Goal: Information Seeking & Learning: Find specific fact

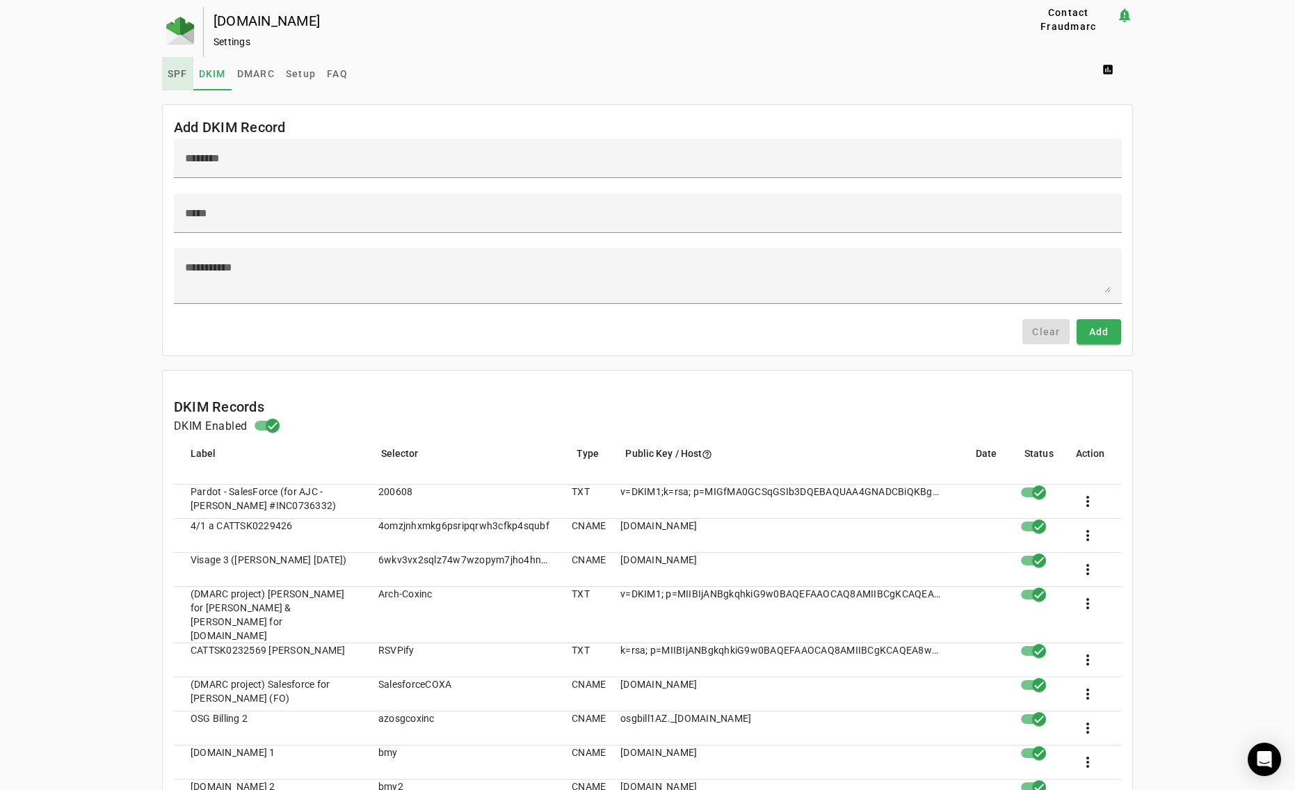
click at [176, 74] on span "SPF" at bounding box center [178, 74] width 20 height 10
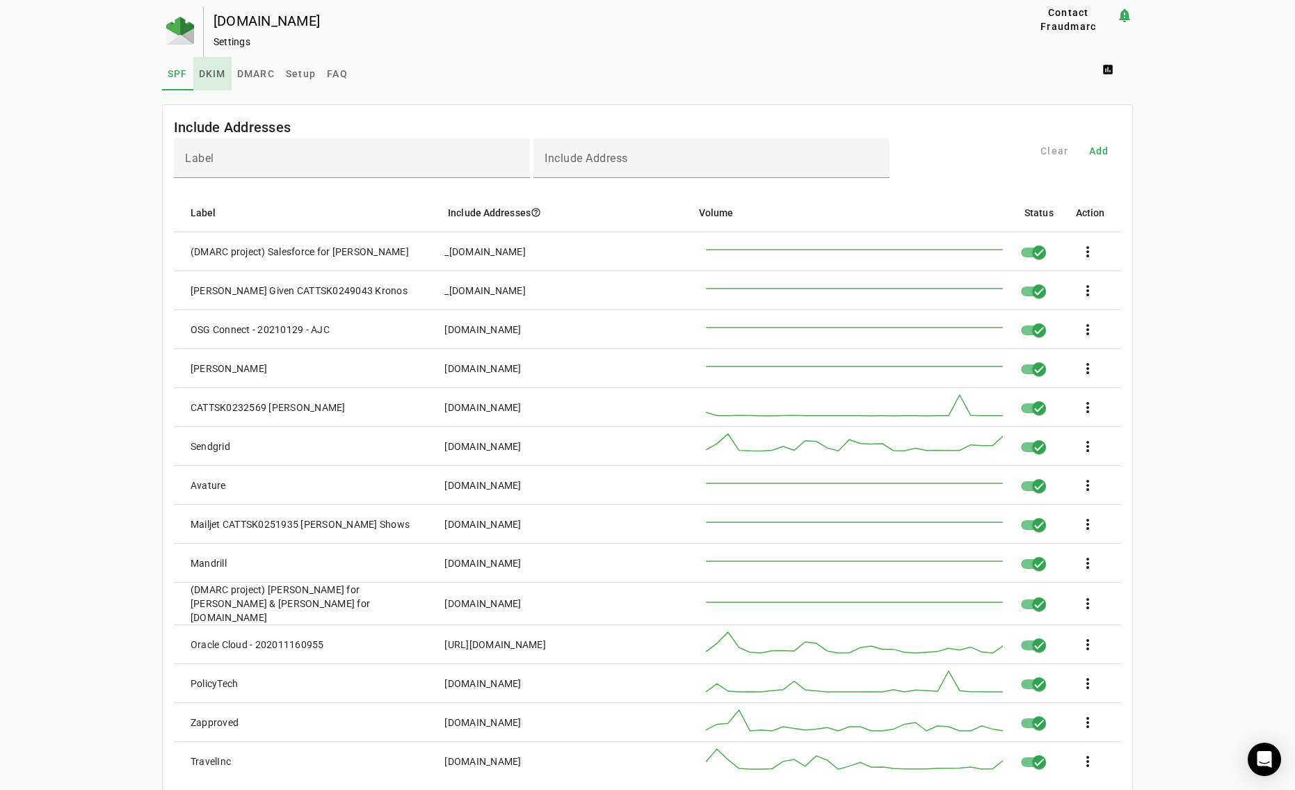
click at [213, 76] on span "DKIM" at bounding box center [212, 74] width 27 height 10
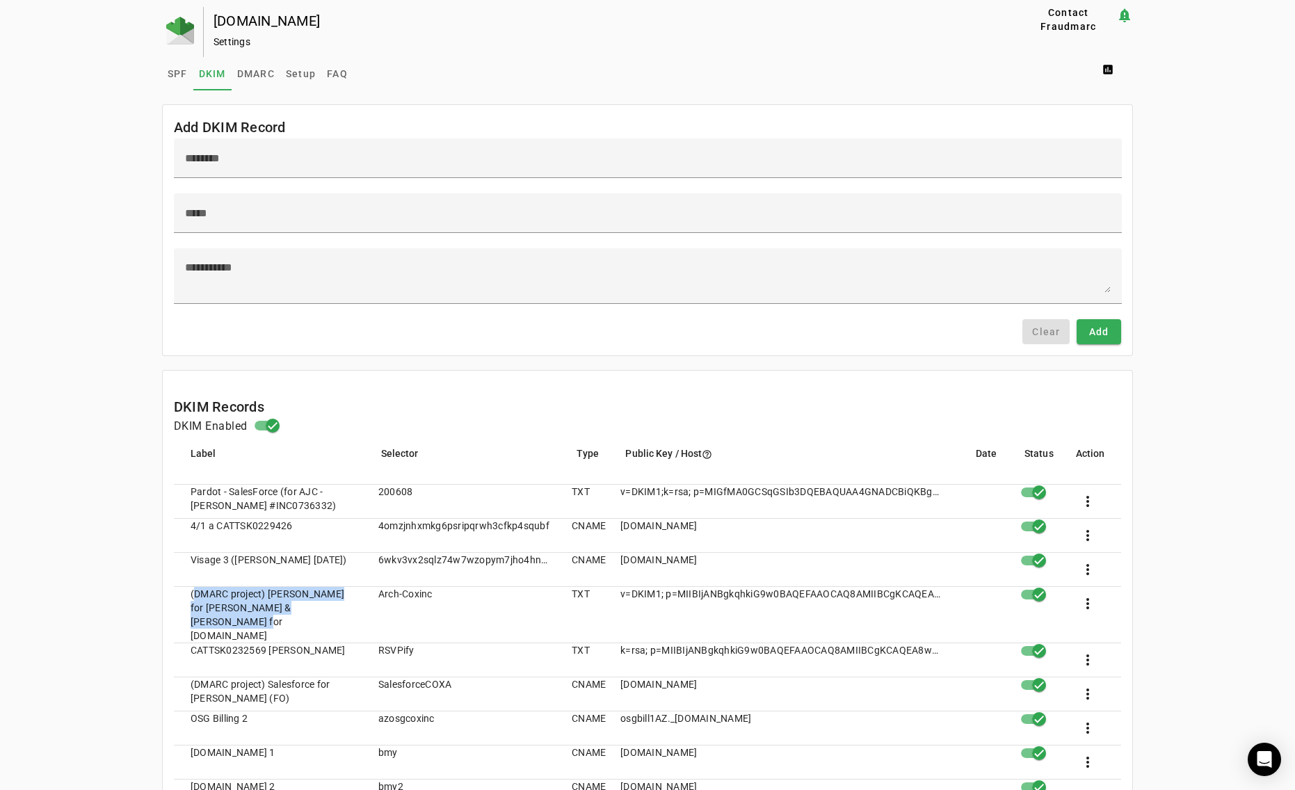
drag, startPoint x: 339, startPoint y: 606, endPoint x: 186, endPoint y: 595, distance: 153.4
click at [186, 595] on mat-cell "(DMARC project) Tracey Meaders for Amber & Antonela for SEIC.com" at bounding box center [270, 615] width 193 height 56
copy mat-cell "(DMARC project) Tracey Meaders for Amber & Antonela for SEIC.com"
click at [168, 70] on span "SPF" at bounding box center [178, 74] width 20 height 10
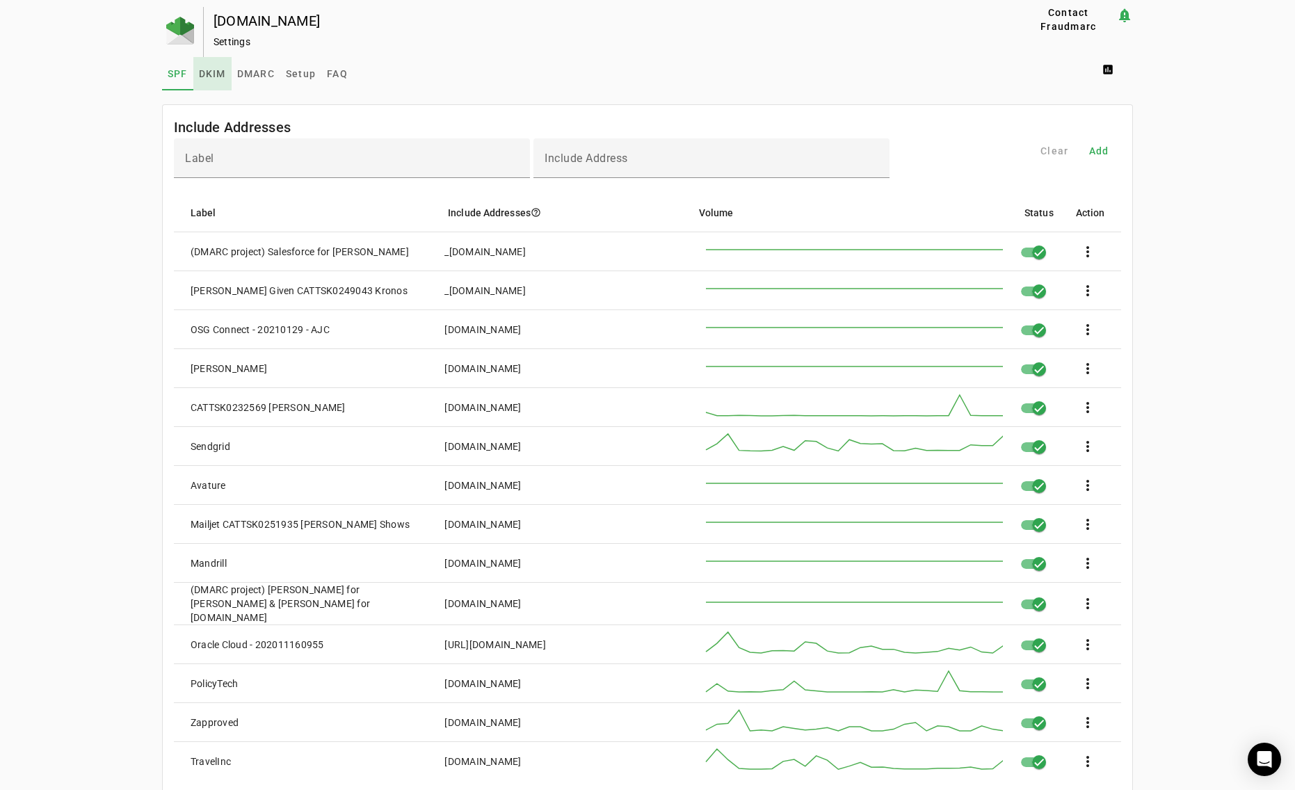
click at [211, 72] on span "DKIM" at bounding box center [212, 74] width 27 height 10
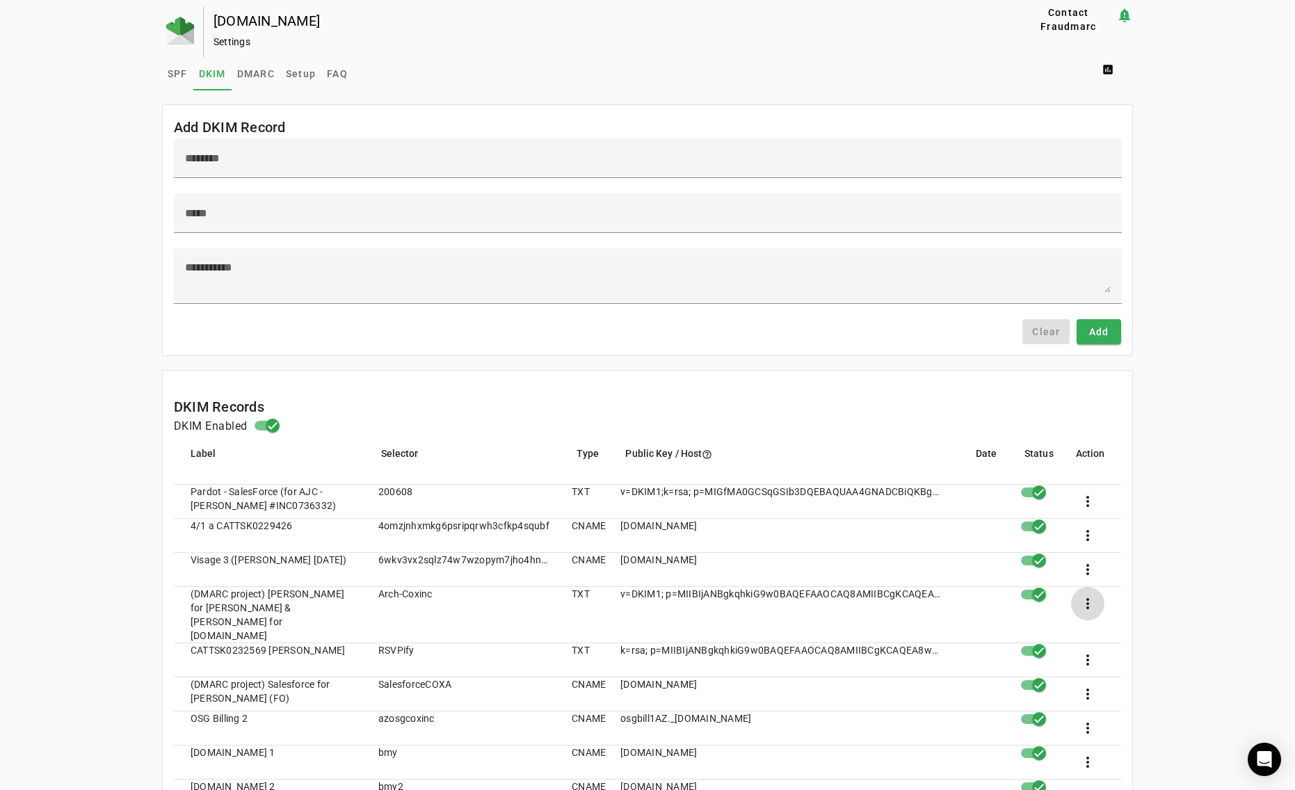
click at [1094, 597] on span at bounding box center [1087, 603] width 33 height 33
click at [1130, 637] on span "Edit" at bounding box center [1135, 641] width 42 height 17
type input "**********"
type textarea "**********"
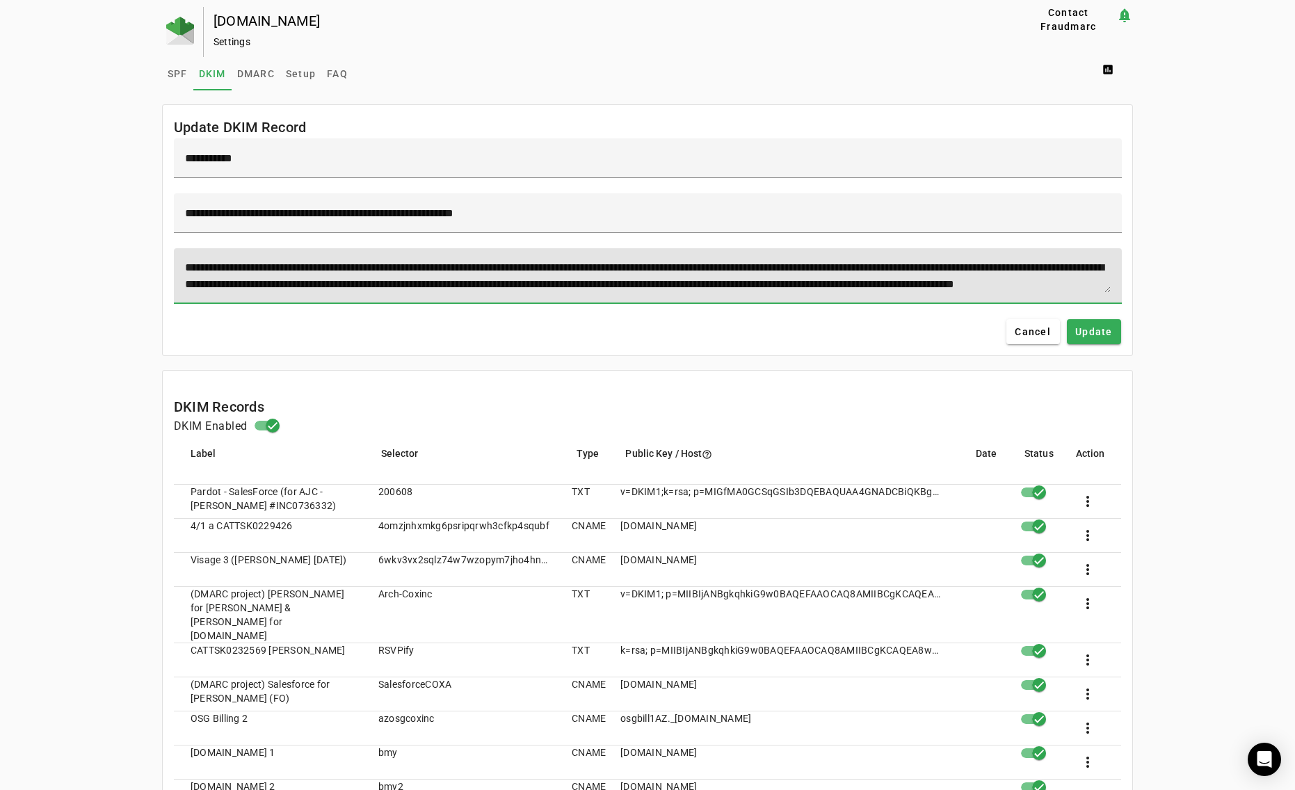
drag, startPoint x: 183, startPoint y: 268, endPoint x: 256, endPoint y: 274, distance: 73.3
click at [256, 274] on textarea "**********" at bounding box center [647, 275] width 925 height 33
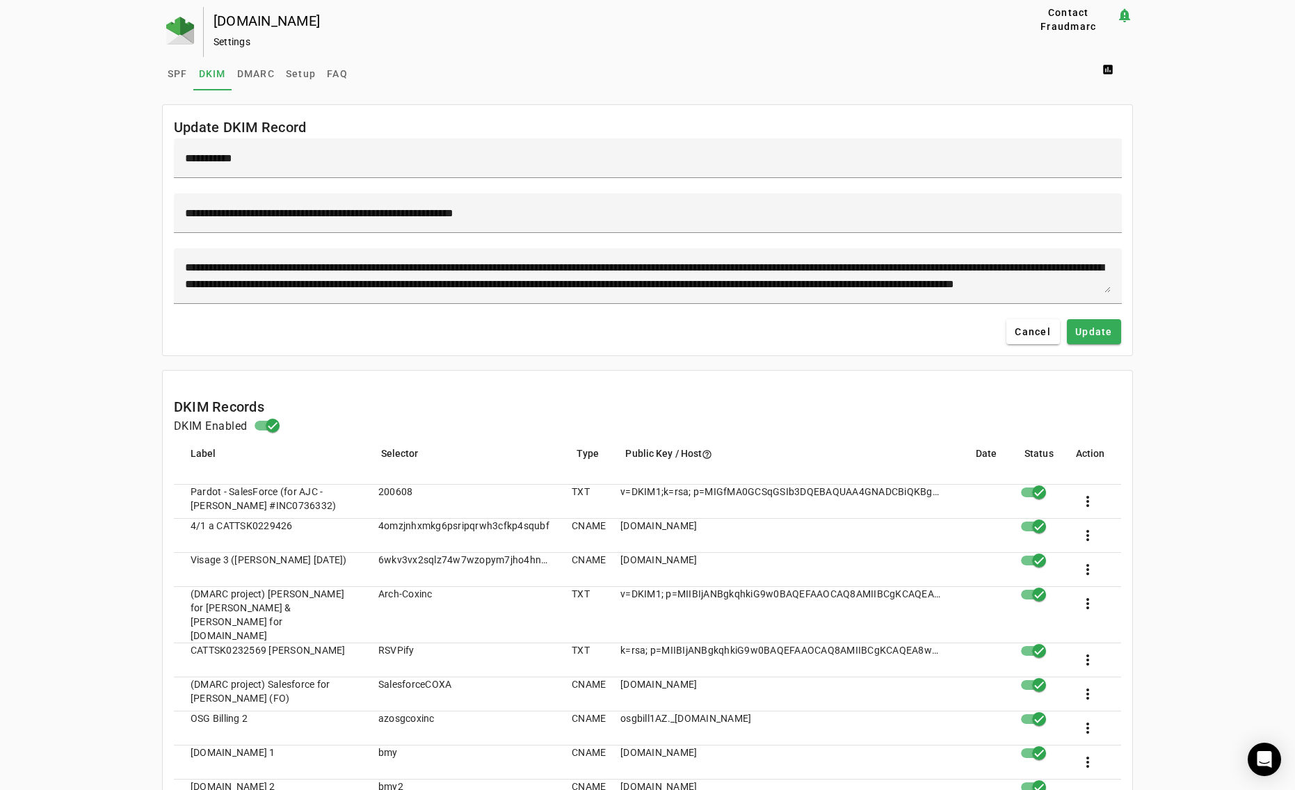
drag, startPoint x: 441, startPoint y: 595, endPoint x: 375, endPoint y: 599, distance: 65.4
click at [375, 599] on mat-cell "Arch-Coxinc" at bounding box center [463, 615] width 193 height 56
copy mat-cell "Arch-Coxinc"
click at [1030, 332] on span "Cancel" at bounding box center [1032, 332] width 36 height 14
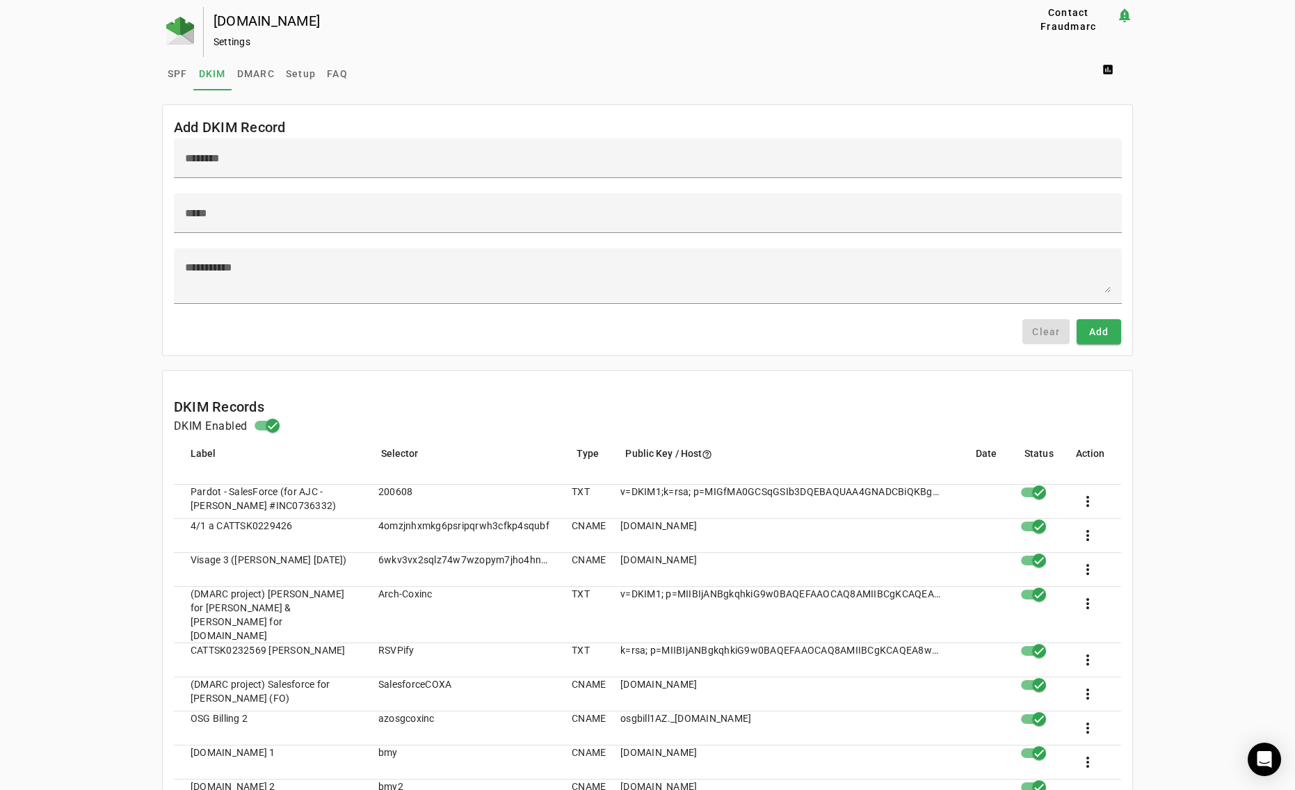
click at [339, 608] on mat-cell "(DMARC project) Tracey Meaders for Amber & Antonela for SEIC.com" at bounding box center [270, 615] width 193 height 56
drag, startPoint x: 431, startPoint y: 593, endPoint x: 375, endPoint y: 590, distance: 55.7
click at [377, 591] on mat-cell "Arch-Coxinc" at bounding box center [463, 615] width 193 height 56
click at [169, 78] on span "SPF" at bounding box center [178, 74] width 20 height 10
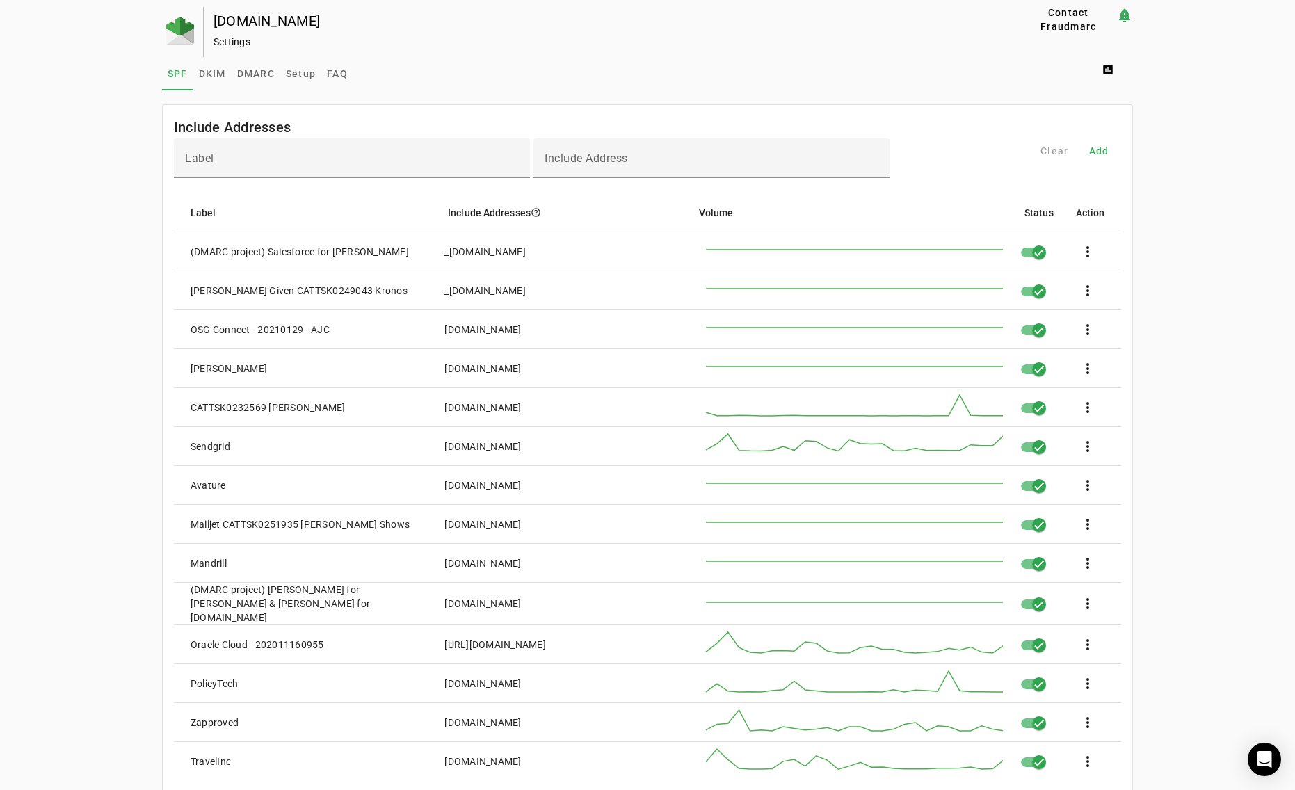
drag, startPoint x: 518, startPoint y: 605, endPoint x: 465, endPoint y: 601, distance: 53.0
click at [465, 601] on mat-cell "spf1.seic.com" at bounding box center [557, 604] width 248 height 42
copy div "seic.com"
drag, startPoint x: 225, startPoint y: 617, endPoint x: 184, endPoint y: 614, distance: 41.1
click at [184, 614] on mat-cell "(DMARC project) Tracey Meaders for Amber & Antonela for SEIC.com" at bounding box center [304, 604] width 260 height 42
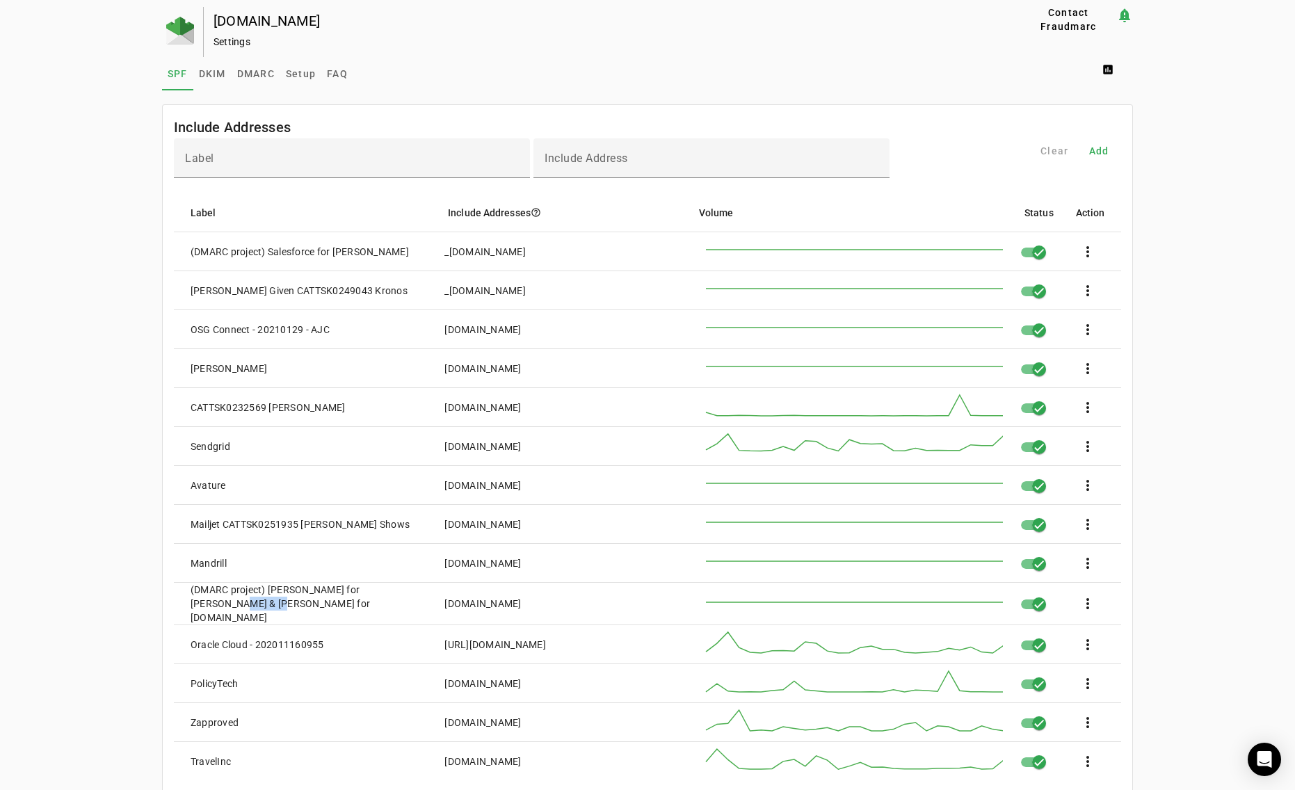
copy div "Antonela"
drag, startPoint x: 264, startPoint y: 603, endPoint x: 186, endPoint y: 606, distance: 77.2
click at [191, 606] on div "(DMARC project) Tracey Meaders for Amber & Antonela for SEIC.com" at bounding box center [307, 604] width 232 height 42
copy div "(DMARC project)"
click at [810, 10] on div "coxinc.com Settings" at bounding box center [591, 32] width 775 height 50
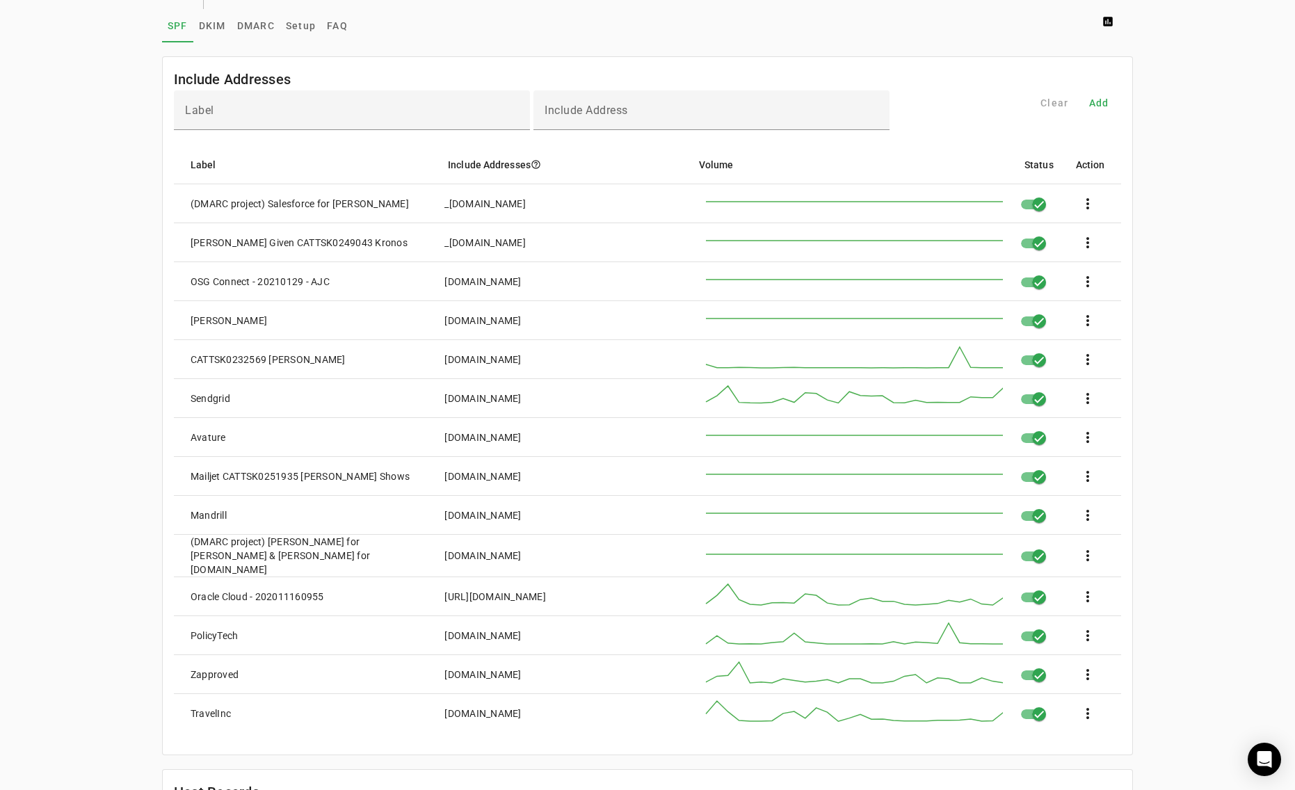
scroll to position [70, 0]
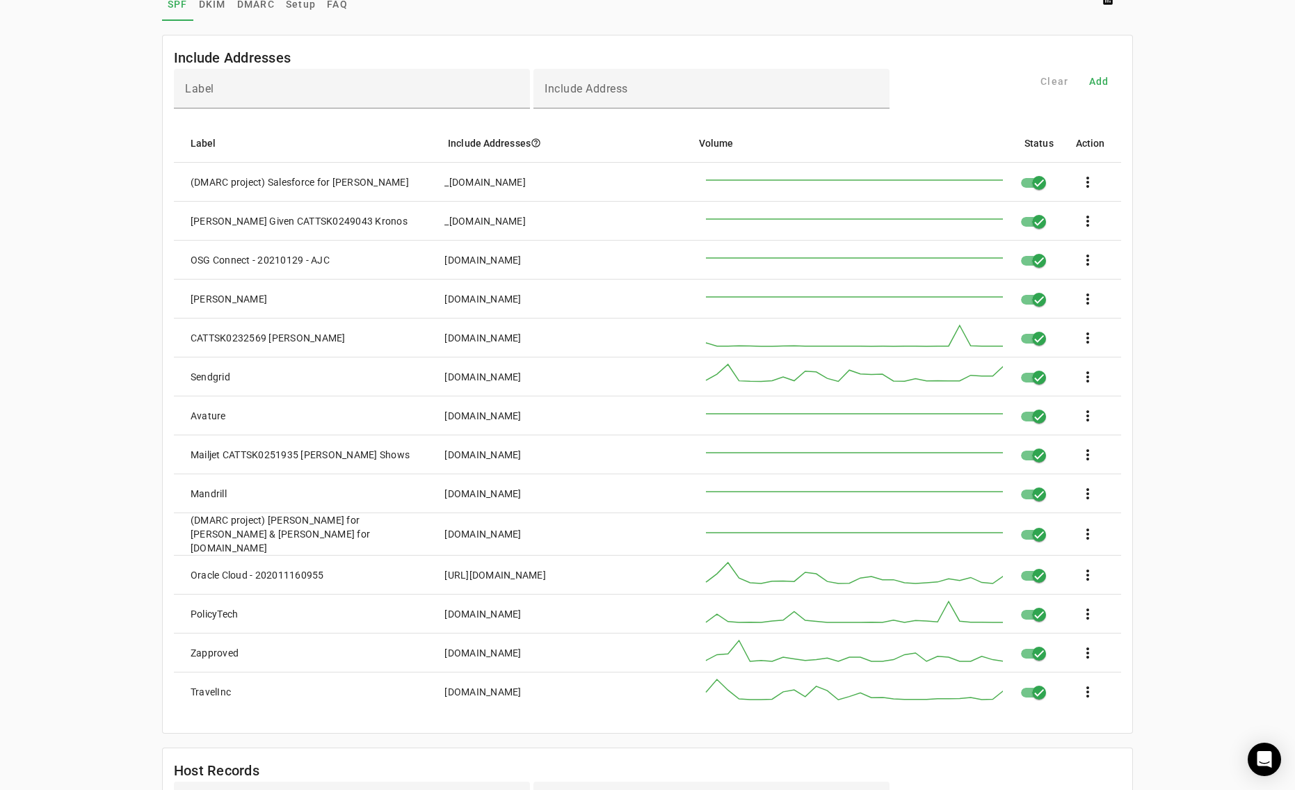
drag, startPoint x: 402, startPoint y: 178, endPoint x: 333, endPoint y: 179, distance: 68.8
click at [333, 179] on mat-cell "(DMARC project) Salesforce for Shilpa Prakash" at bounding box center [304, 182] width 260 height 39
copy div "Shilpa Prakash"
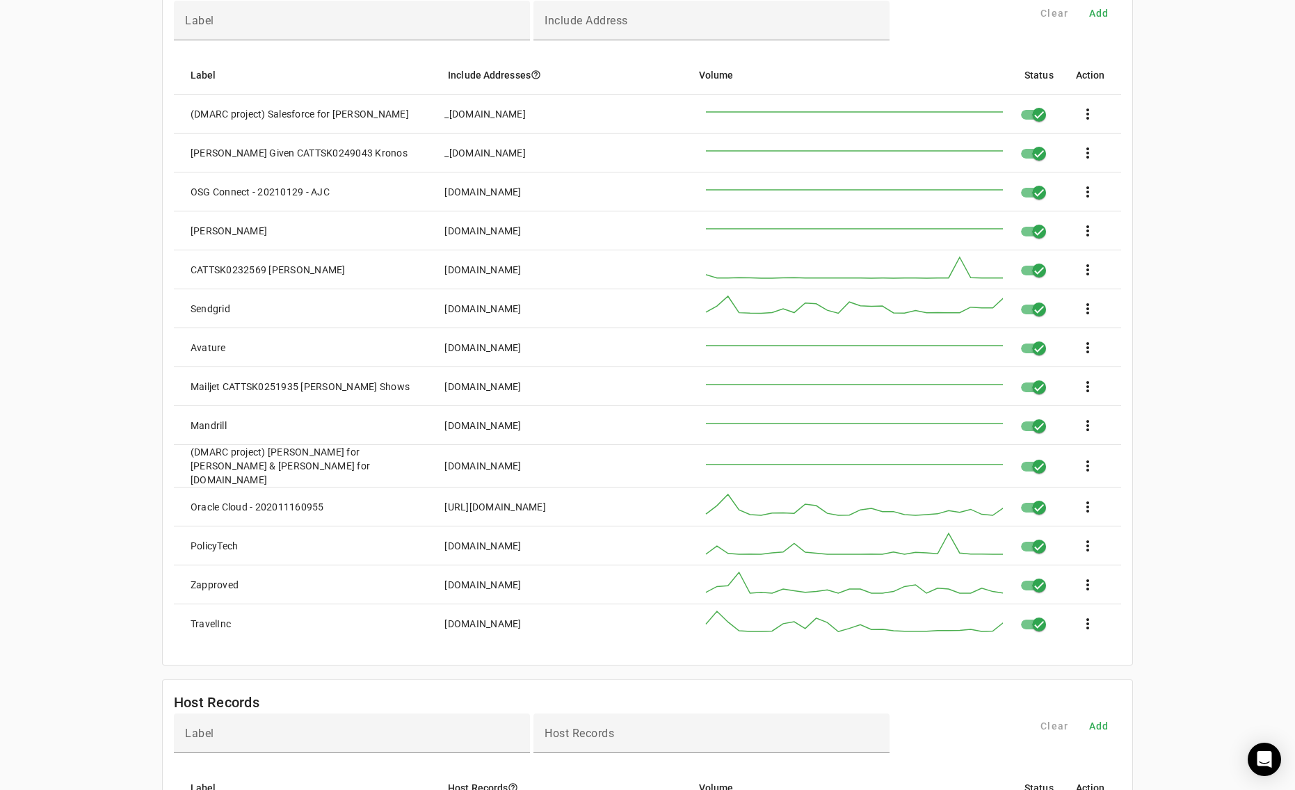
scroll to position [139, 0]
drag, startPoint x: 334, startPoint y: 470, endPoint x: 182, endPoint y: 459, distance: 152.7
click at [182, 459] on mat-cell "(DMARC project) Tracey Meaders for Amber & Antonela for SEIC.com" at bounding box center [304, 465] width 260 height 42
copy div "(DMARC project) Tracey Meaders for Amber & Antonela for SEIC.com"
